Goal: Task Accomplishment & Management: Manage account settings

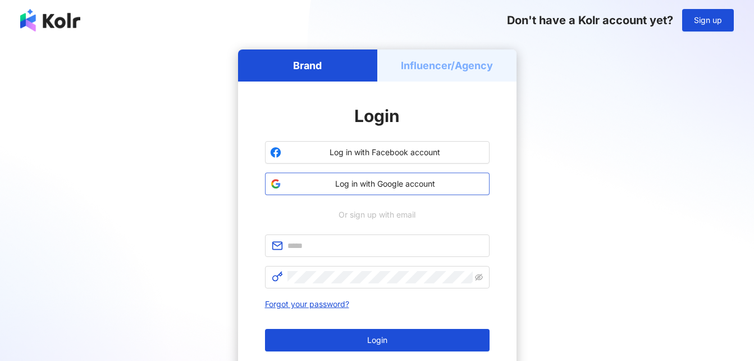
click at [408, 186] on span "Log in with Google account" at bounding box center [385, 183] width 199 height 11
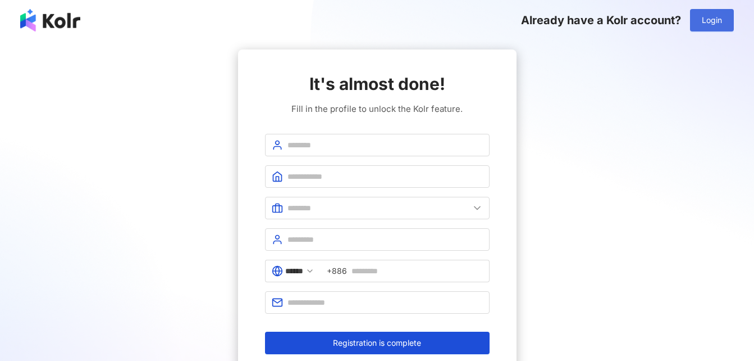
click at [729, 14] on button "Login" at bounding box center [712, 20] width 44 height 22
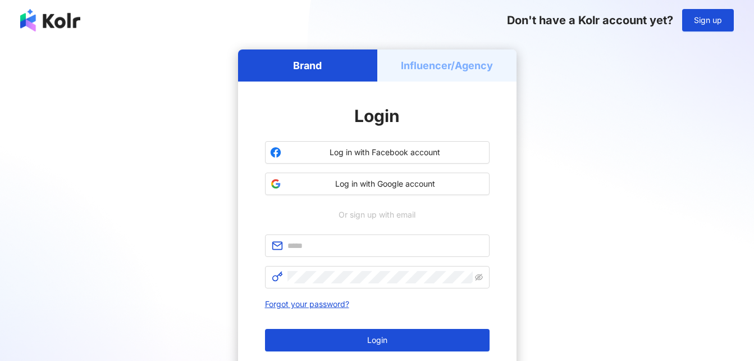
scroll to position [120, 0]
